Goal: Navigation & Orientation: Understand site structure

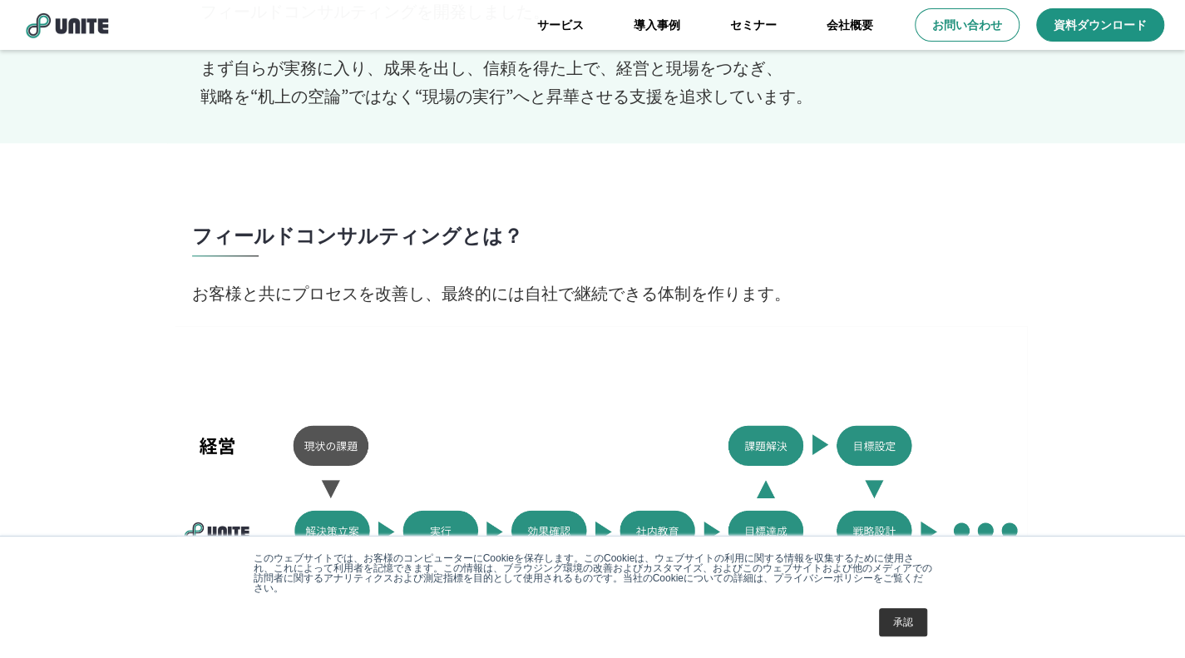
scroll to position [889, 0]
click at [894, 621] on link "承認" at bounding box center [903, 622] width 48 height 28
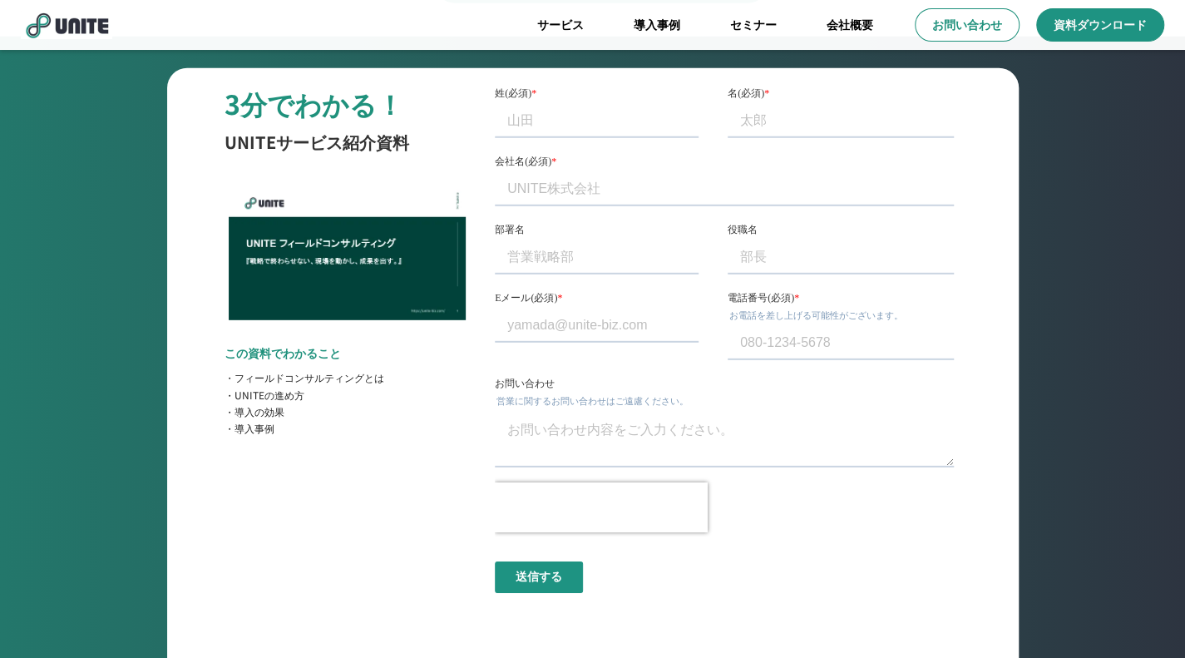
scroll to position [6150, 0]
click at [527, 264] on input "部署名" at bounding box center [597, 256] width 204 height 33
click at [534, 321] on input "Eメール(必須) *" at bounding box center [597, 324] width 204 height 33
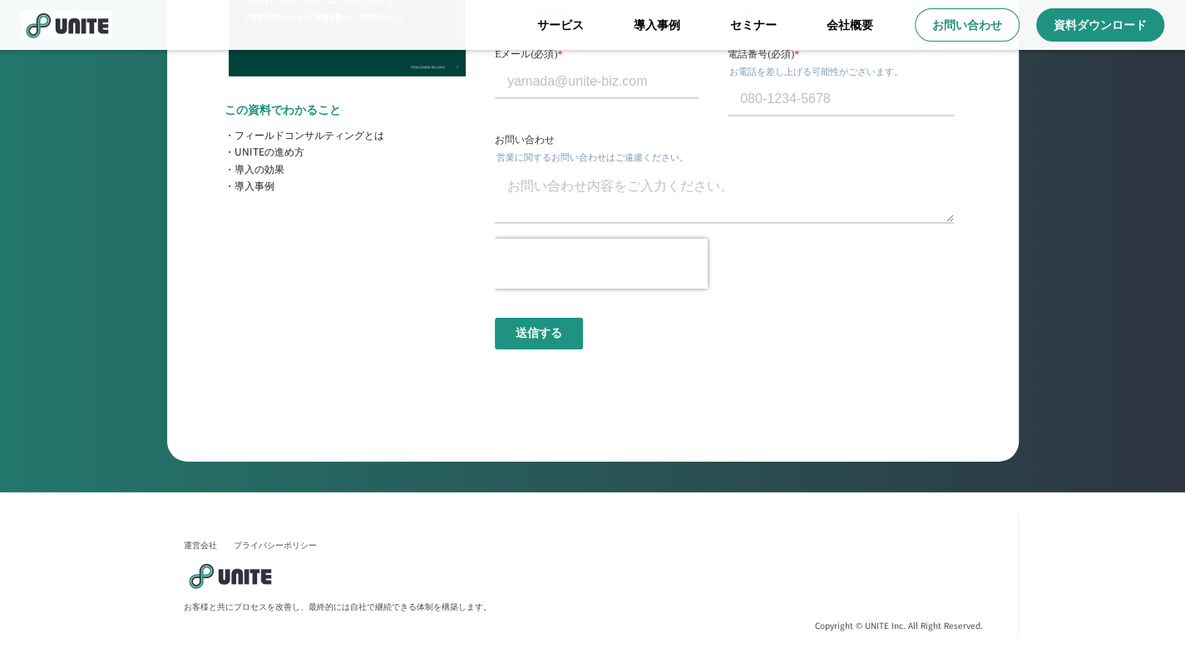
click at [258, 584] on img at bounding box center [229, 575] width 91 height 28
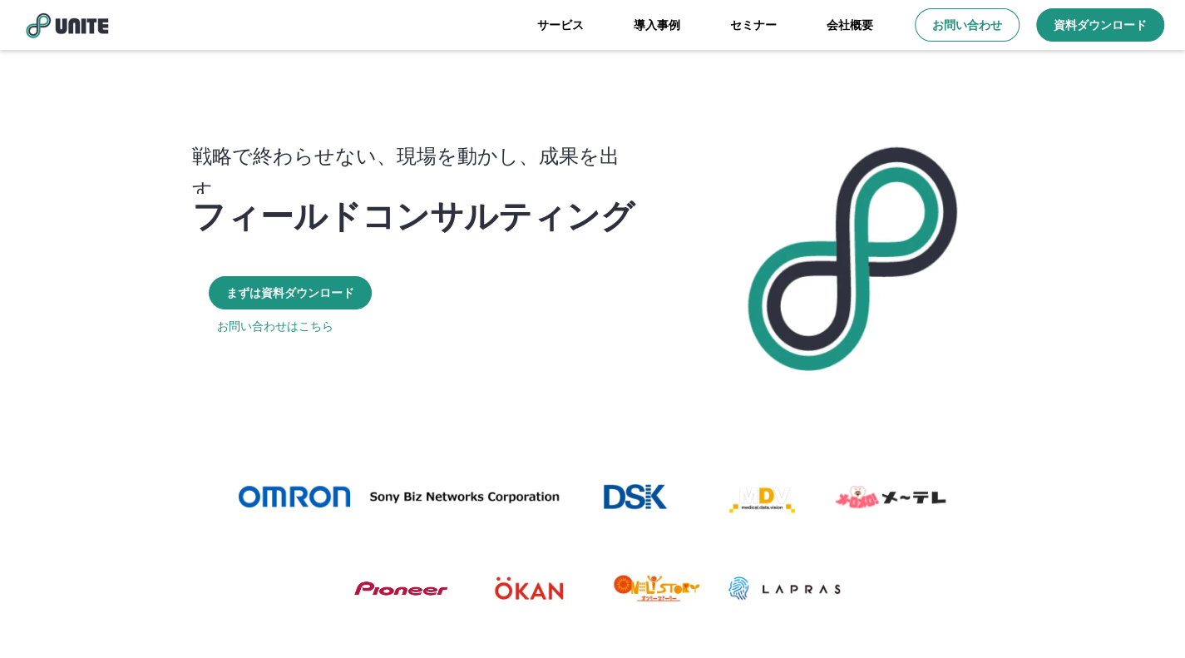
scroll to position [0, 0]
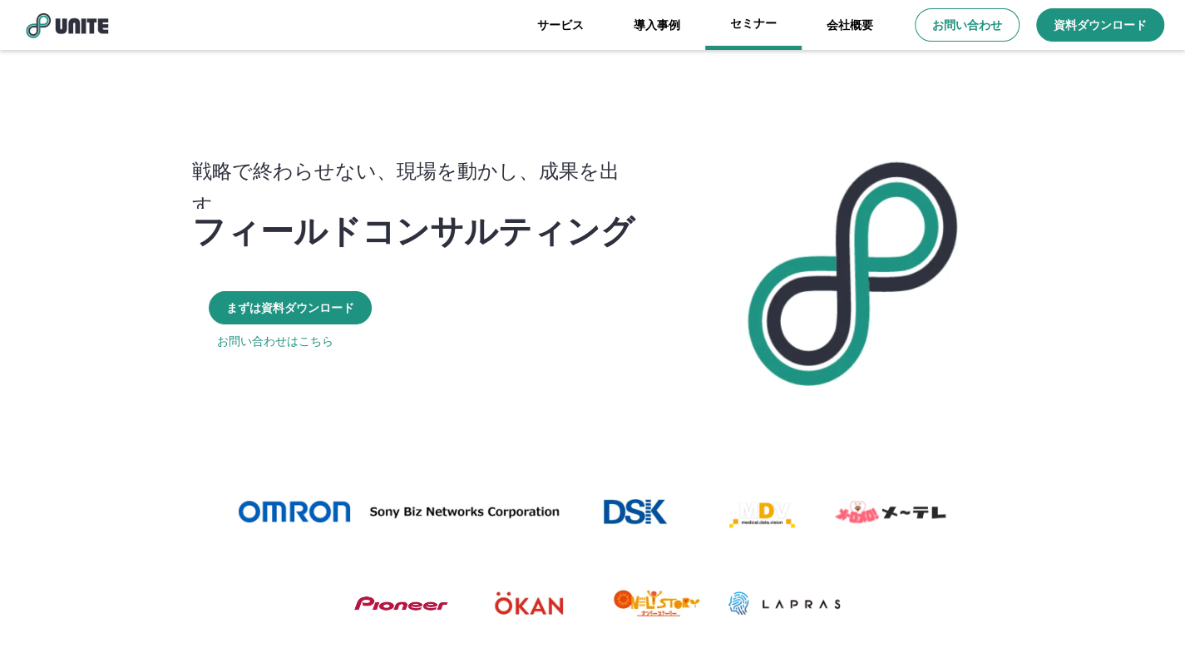
click at [753, 27] on link "セミナー" at bounding box center [753, 25] width 96 height 50
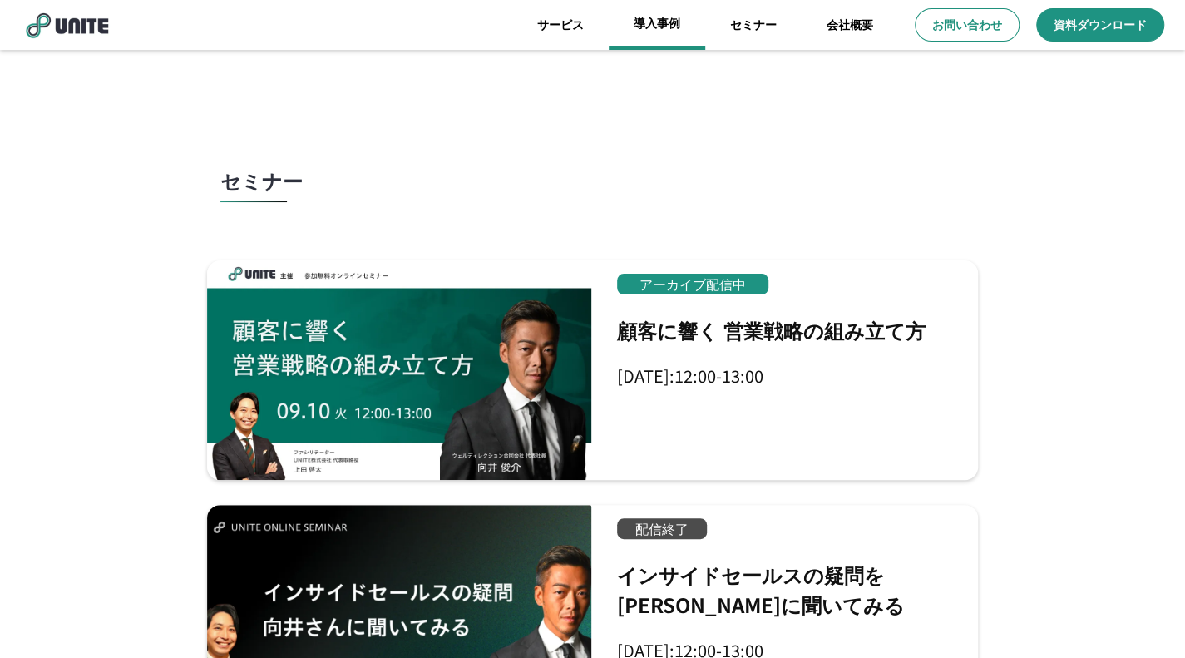
click at [667, 16] on link "導入事例" at bounding box center [656, 25] width 96 height 50
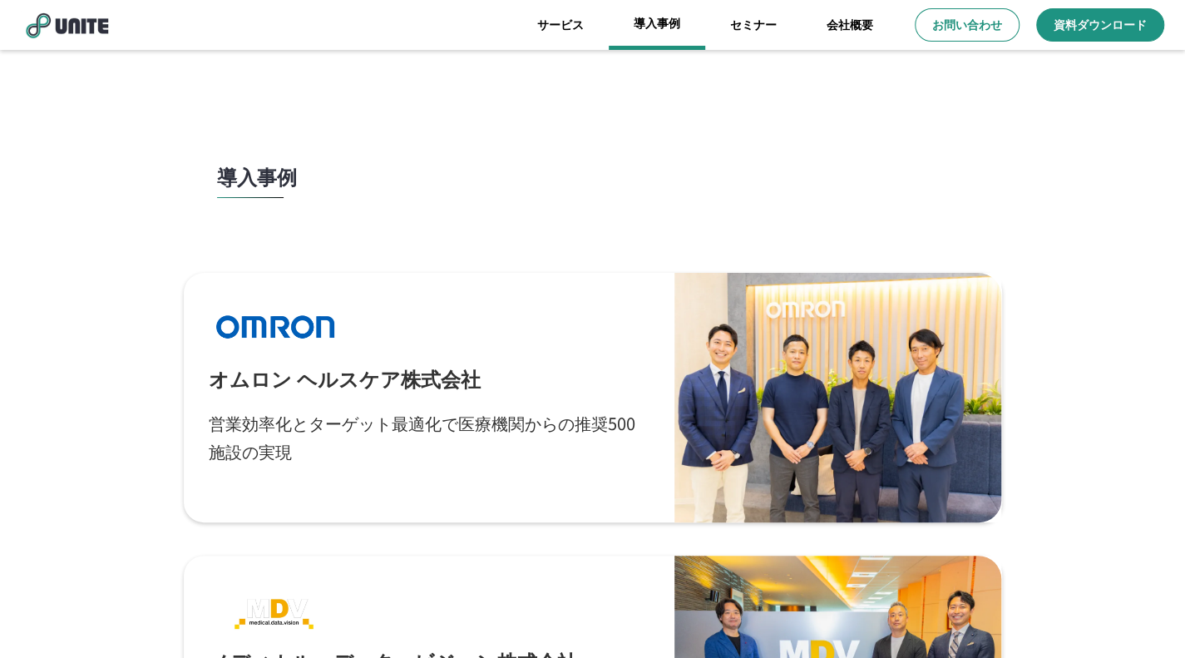
click at [654, 21] on link "導入事例" at bounding box center [656, 25] width 96 height 50
click at [726, 24] on link "セミナー" at bounding box center [753, 25] width 96 height 50
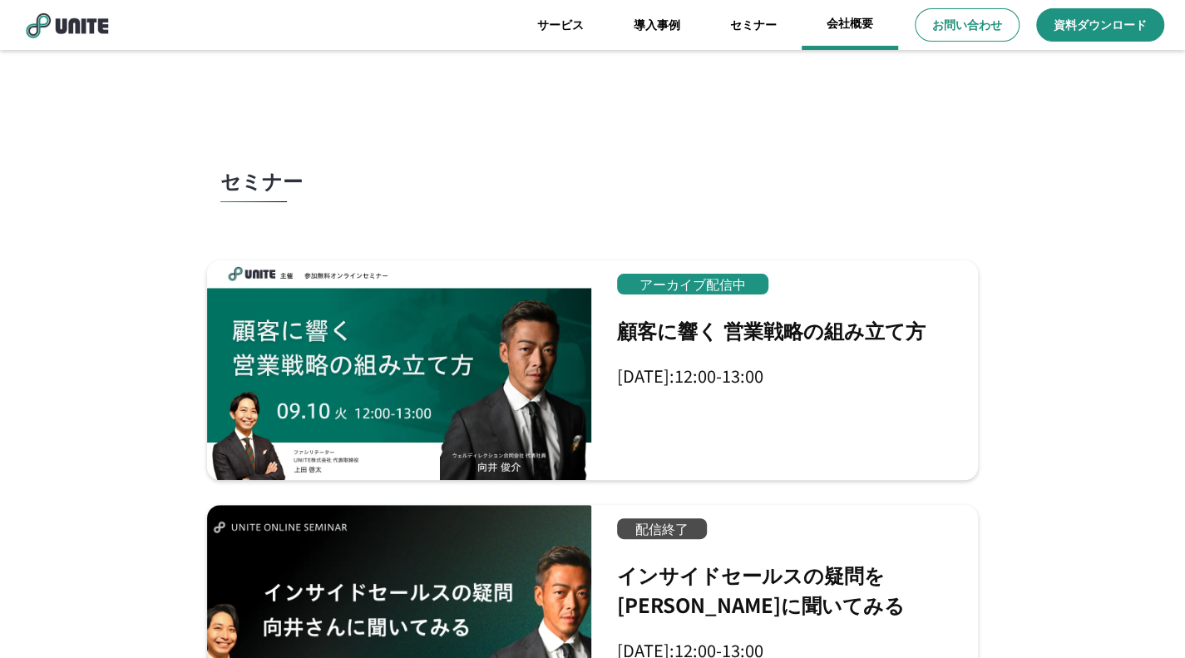
click at [837, 20] on link "会社概要" at bounding box center [849, 25] width 96 height 50
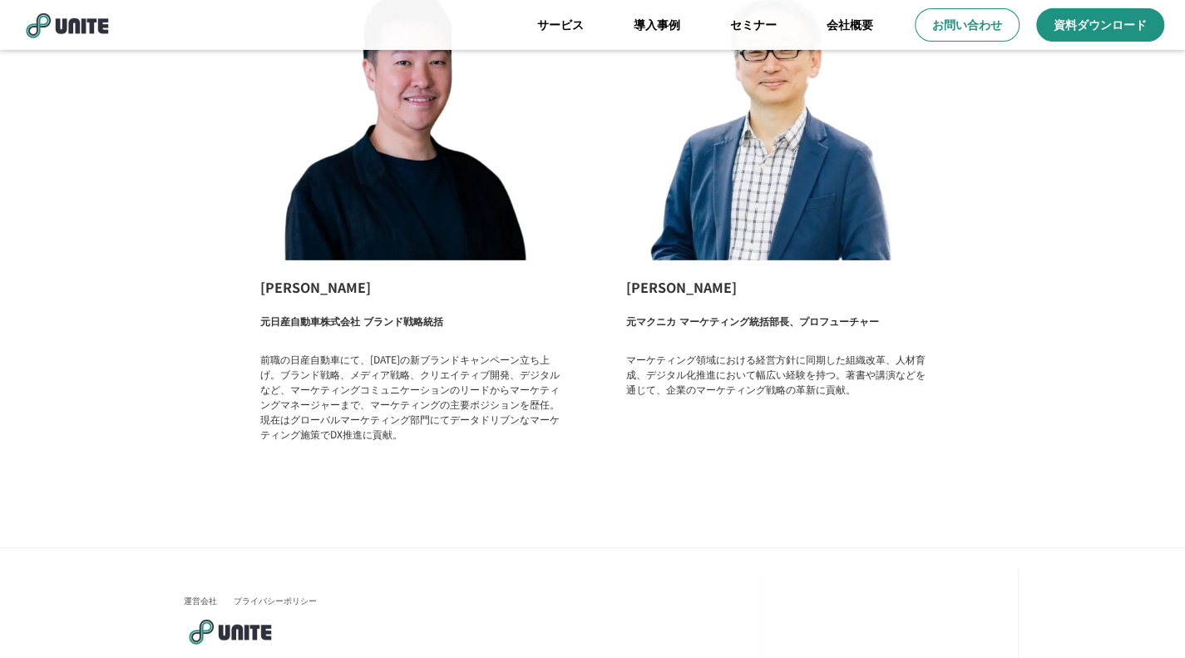
scroll to position [2724, 0]
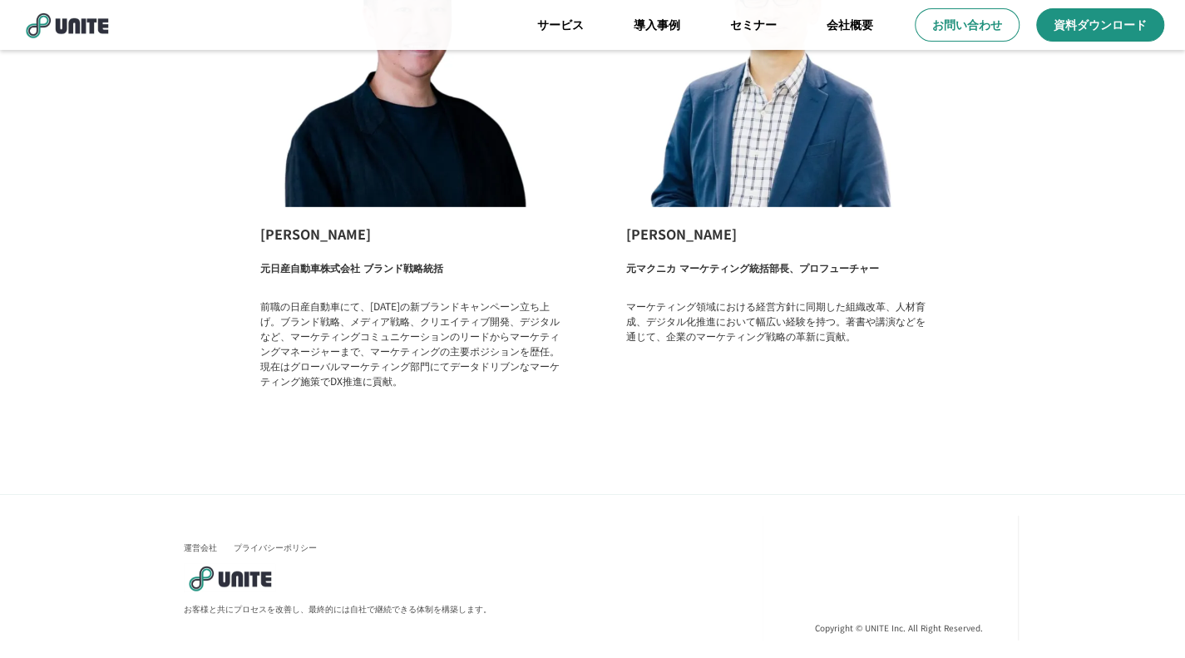
click at [208, 542] on link "運営会社" at bounding box center [200, 547] width 33 height 12
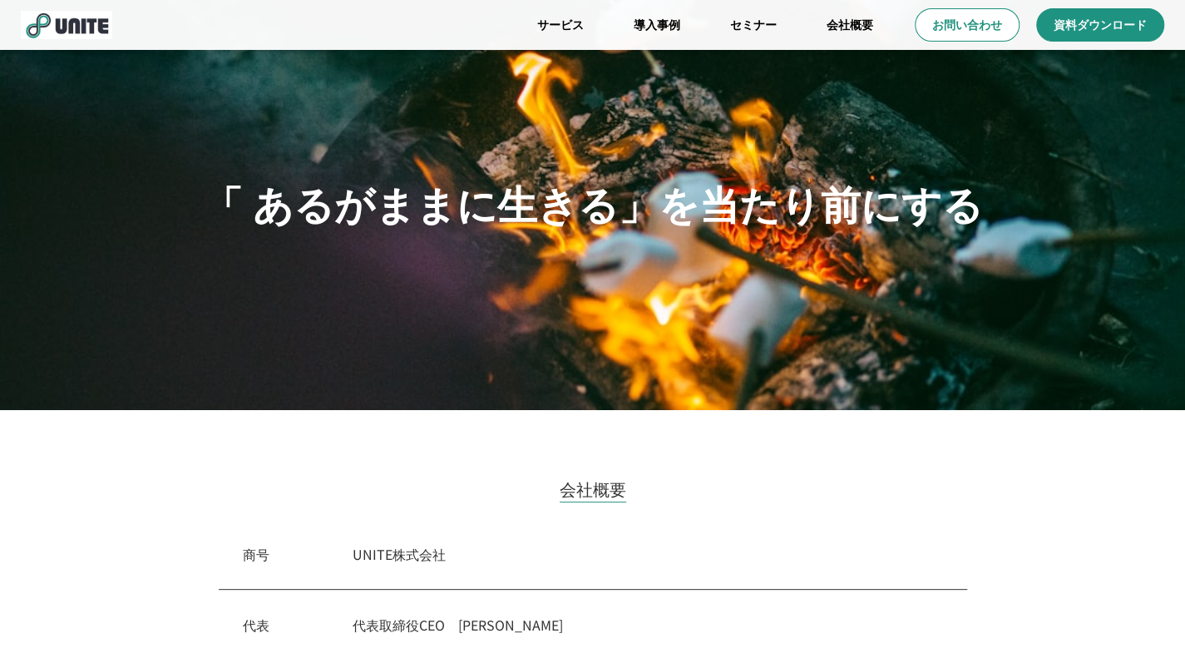
scroll to position [0, 0]
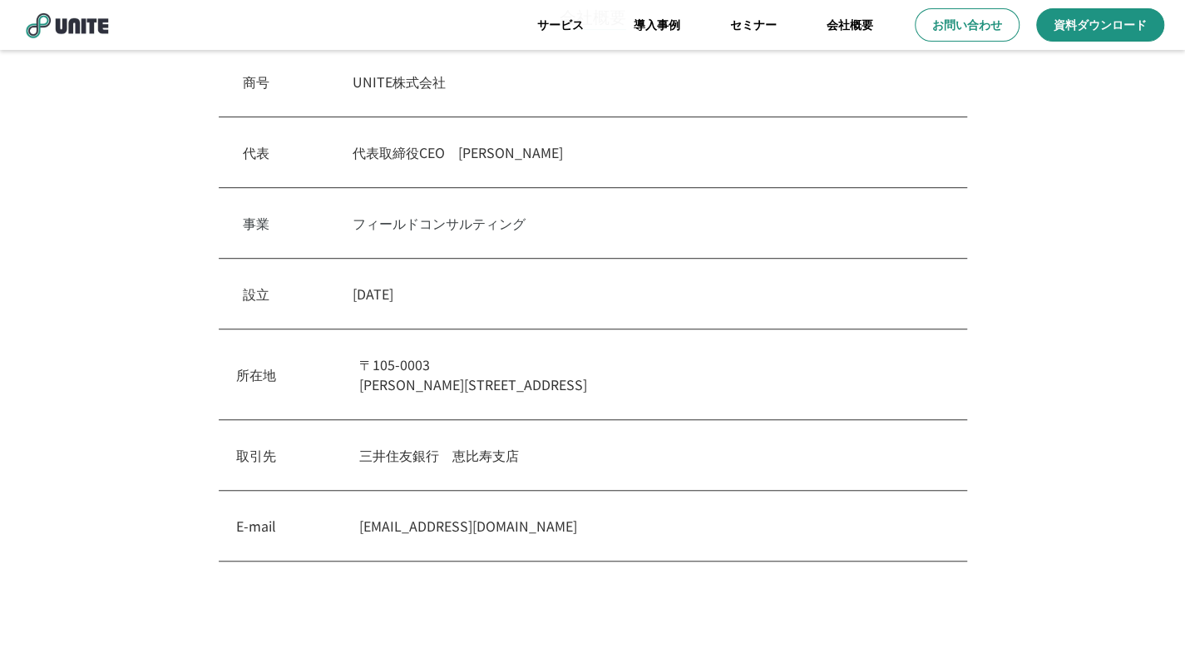
scroll to position [671, 0]
